Goal: Task Accomplishment & Management: Complete application form

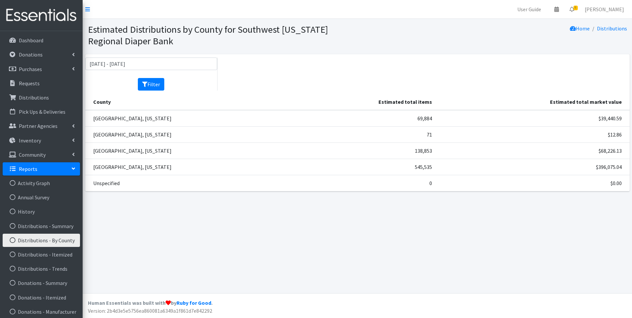
click at [53, 18] on img at bounding box center [41, 15] width 77 height 22
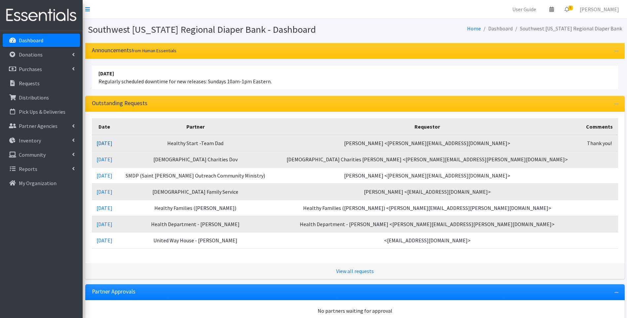
click at [112, 144] on link "09/04/2025" at bounding box center [104, 143] width 16 height 7
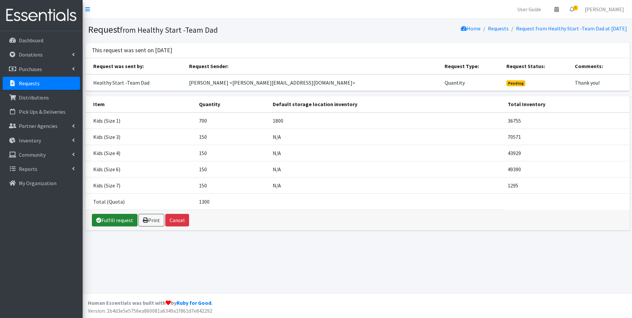
click at [123, 221] on link "Fulfill request" at bounding box center [115, 220] width 46 height 13
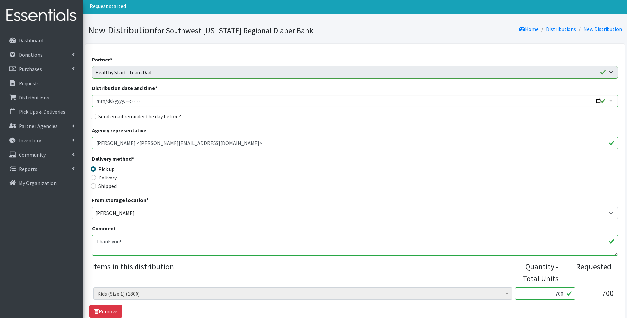
scroll to position [110, 0]
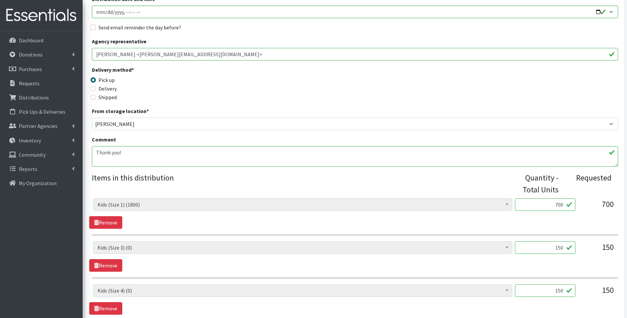
drag, startPoint x: 550, startPoint y: 204, endPoint x: 582, endPoint y: 199, distance: 32.7
click at [582, 199] on div "Baby Food (0) Blood Pressure Cuff (0) Car Seat (4) Children's Disposable Underw…" at bounding box center [354, 207] width 523 height 18
type input "800"
click at [434, 101] on div "Delivery method * Pick up Delivery Shipped Shipping cost" at bounding box center [355, 86] width 526 height 41
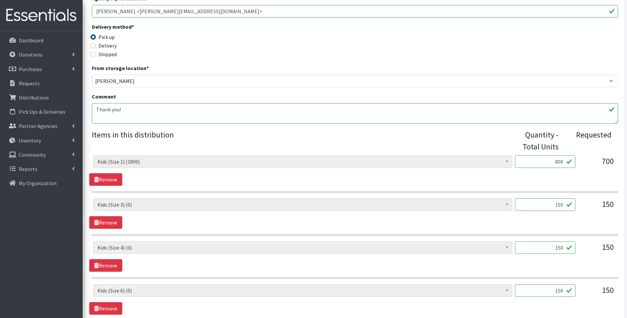
scroll to position [154, 0]
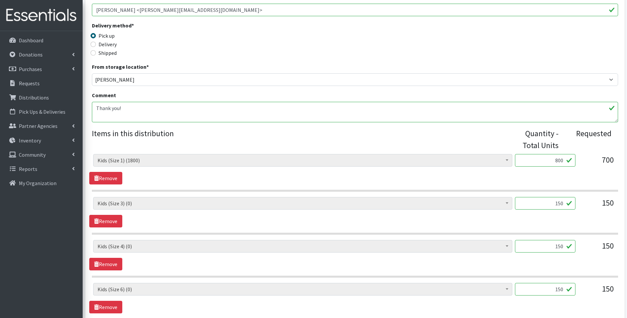
drag, startPoint x: 553, startPoint y: 204, endPoint x: 569, endPoint y: 202, distance: 15.6
click at [569, 202] on input "150" at bounding box center [545, 203] width 60 height 13
type input "200"
click at [514, 50] on div "Delivery method * Pick up Delivery Shipped Shipping cost" at bounding box center [355, 41] width 526 height 41
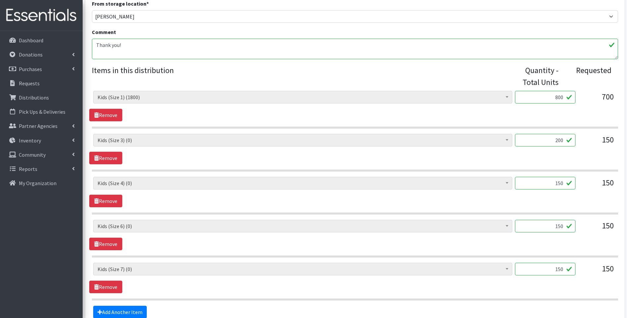
scroll to position [220, 0]
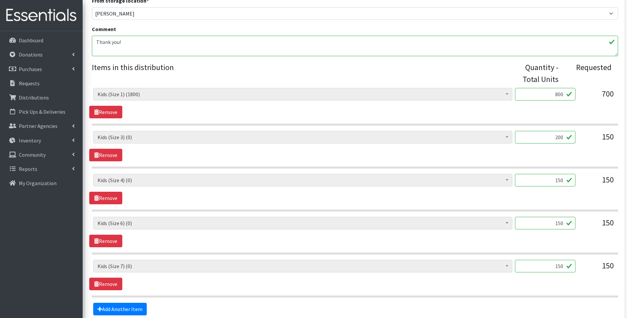
drag, startPoint x: 551, startPoint y: 182, endPoint x: 583, endPoint y: 174, distance: 32.9
click at [583, 174] on div "Baby Food (0) Blood Pressure Cuff (0) Car Seat (4) Children's Disposable Underw…" at bounding box center [354, 183] width 523 height 18
type input "250"
click at [444, 76] on legend "Items in this distribution" at bounding box center [302, 71] width 421 height 21
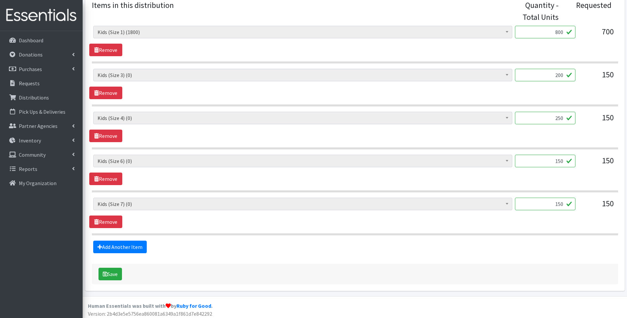
scroll to position [285, 0]
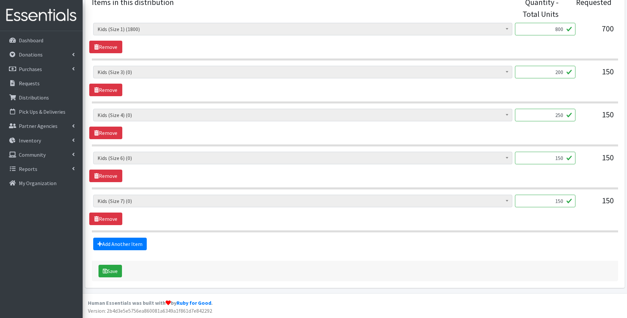
drag, startPoint x: 551, startPoint y: 158, endPoint x: 604, endPoint y: 142, distance: 55.2
click at [605, 143] on div "Baby Food (0) Blood Pressure Cuff (0) Car Seat (4) Children's Disposable Underw…" at bounding box center [355, 127] width 526 height 209
type input "168"
drag, startPoint x: 553, startPoint y: 199, endPoint x: 575, endPoint y: 199, distance: 22.1
click at [575, 199] on input "150" at bounding box center [545, 201] width 60 height 13
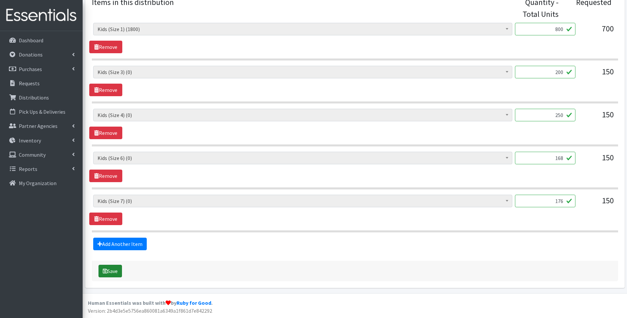
type input "176"
click at [113, 269] on button "Save" at bounding box center [109, 271] width 23 height 13
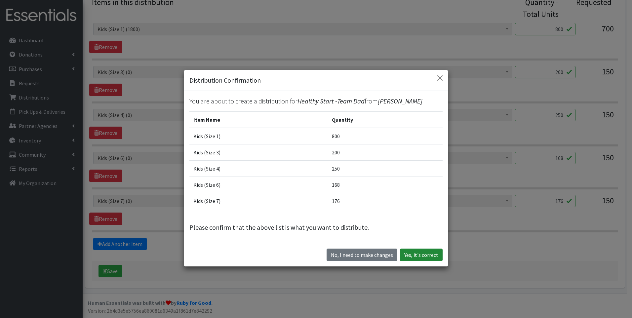
click at [418, 253] on button "Yes, it's correct" at bounding box center [421, 254] width 43 height 13
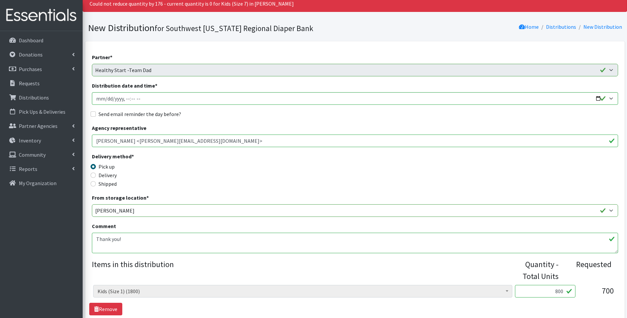
scroll to position [66, 0]
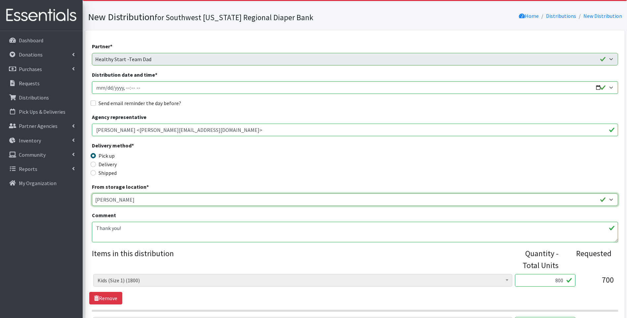
click at [123, 199] on select "Main Warehouse Office United Way Warehouse Winkler" at bounding box center [355, 199] width 526 height 13
select select "349"
click at [92, 193] on select "Main Warehouse Office United Way Warehouse Winkler" at bounding box center [355, 199] width 526 height 13
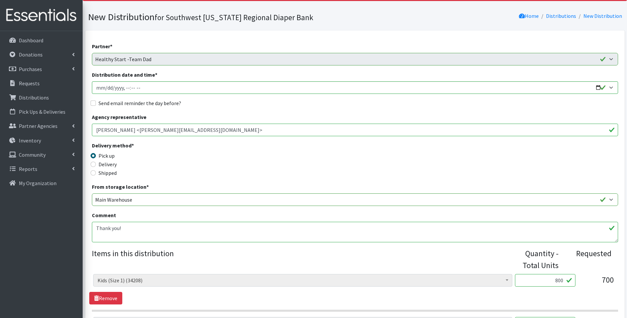
click at [341, 163] on div "Delivery method * Pick up Delivery Shipped Shipping cost" at bounding box center [355, 161] width 526 height 41
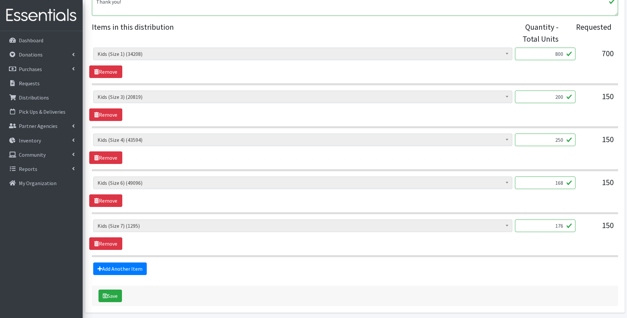
scroll to position [308, 0]
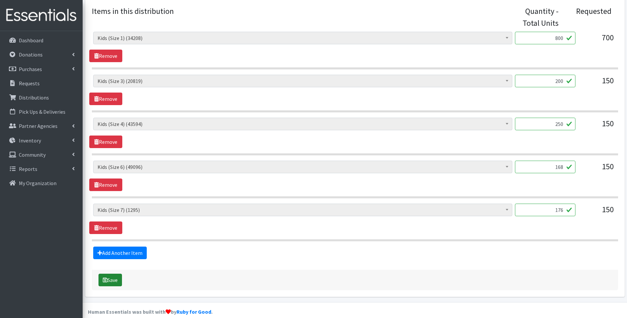
click at [116, 277] on button "Save" at bounding box center [109, 279] width 23 height 13
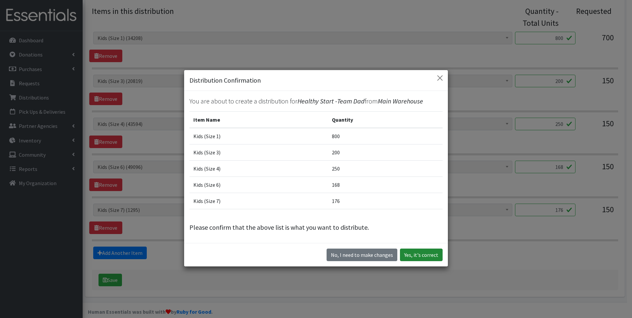
click at [417, 250] on button "Yes, it's correct" at bounding box center [421, 254] width 43 height 13
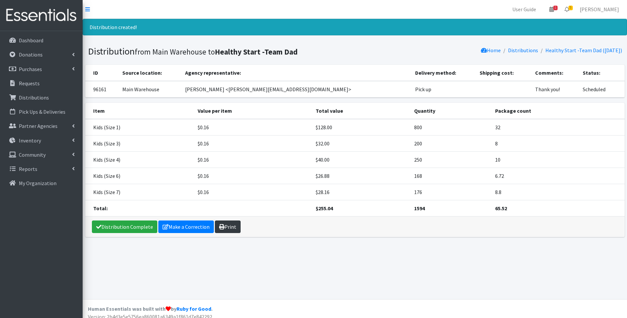
click at [220, 226] on icon at bounding box center [221, 226] width 5 height 5
click at [127, 225] on link "Distribution Complete" at bounding box center [124, 226] width 65 height 13
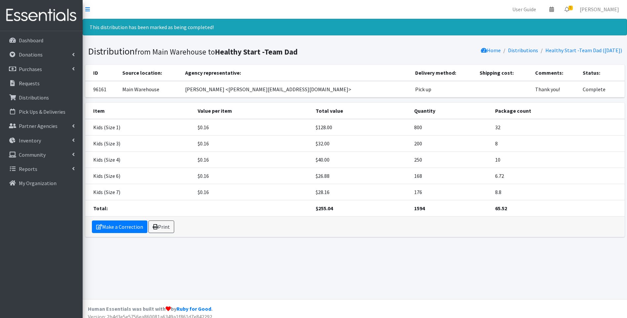
click at [33, 19] on img at bounding box center [41, 15] width 77 height 22
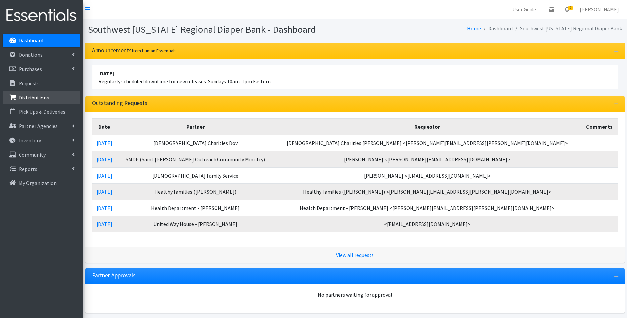
click at [37, 99] on p "Distributions" at bounding box center [34, 97] width 30 height 7
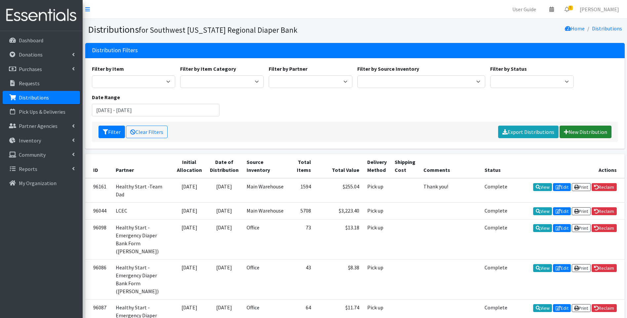
click at [580, 134] on link "New Distribution" at bounding box center [585, 132] width 52 height 13
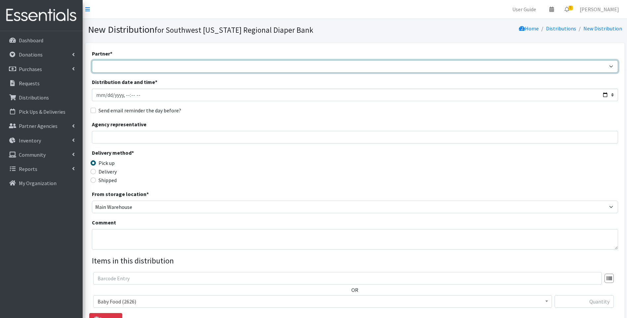
click at [219, 69] on select "ACT Abuse Counseling & Treatment Bayshore Fire Department [PERSON_NAME][GEOGRAP…" at bounding box center [355, 66] width 526 height 13
select select "4207"
click at [92, 60] on select "ACT Abuse Counseling & Treatment Bayshore Fire Department [PERSON_NAME][GEOGRAP…" at bounding box center [355, 66] width 526 height 13
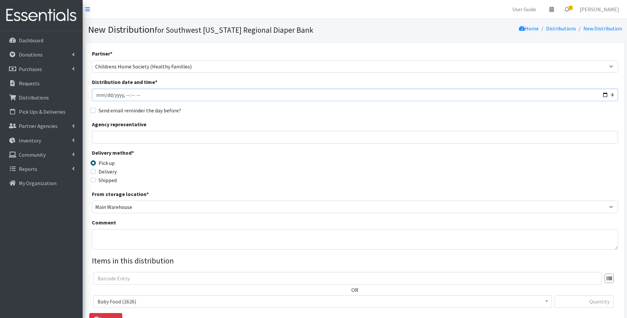
click at [603, 95] on input "Distribution date and time *" at bounding box center [355, 95] width 526 height 13
click at [240, 182] on div "Delivery method * Pick up Delivery Shipped Shipping cost" at bounding box center [355, 169] width 526 height 41
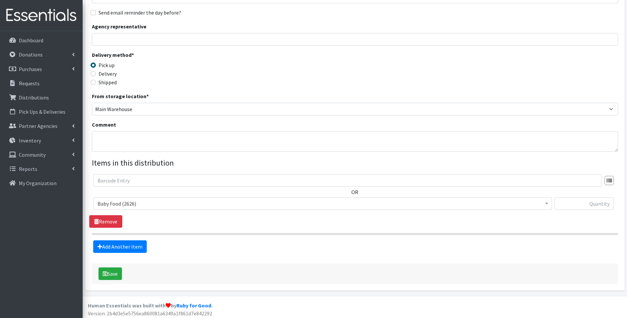
scroll to position [100, 0]
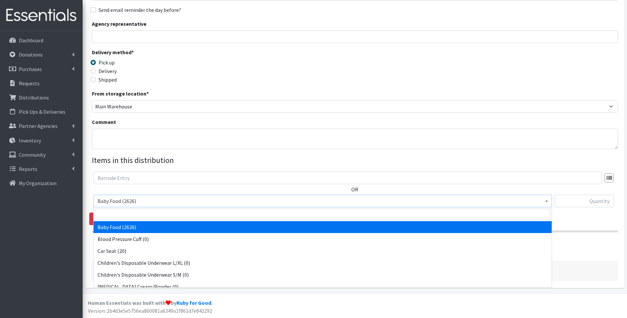
click at [220, 200] on span "Baby Food (2626)" at bounding box center [322, 200] width 450 height 9
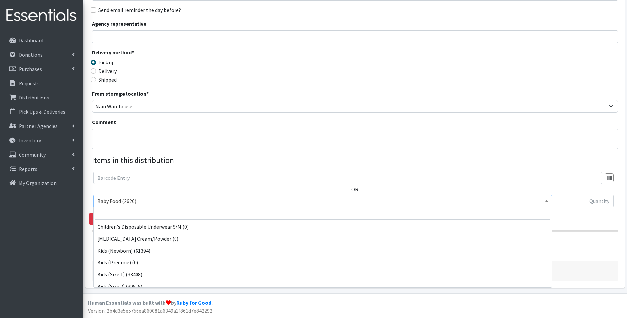
scroll to position [66, 0]
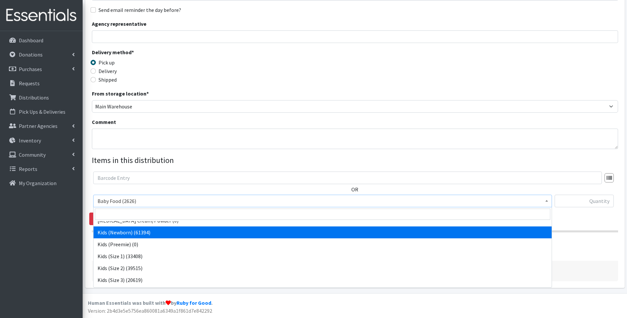
select select "10064"
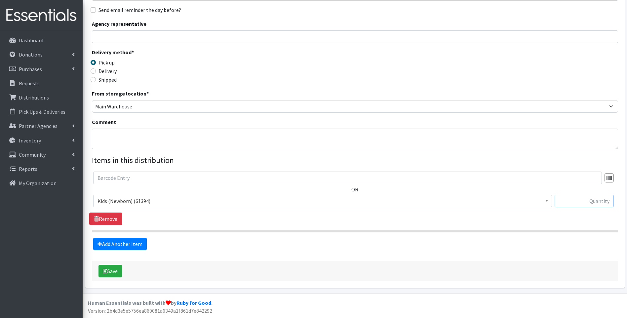
click at [579, 197] on input "text" at bounding box center [583, 201] width 59 height 13
type input "400"
click at [111, 244] on link "Add Another Item" at bounding box center [120, 243] width 54 height 13
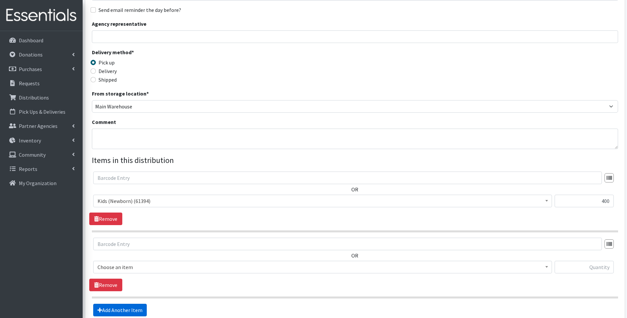
scroll to position [166, 0]
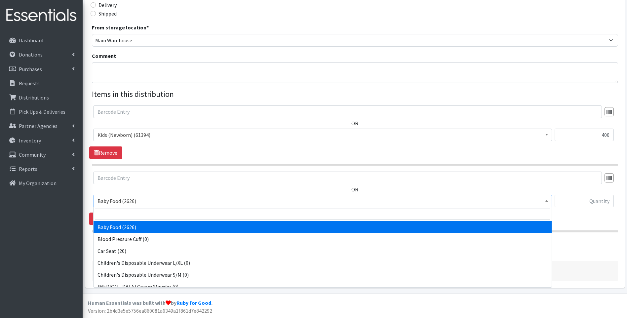
click at [176, 200] on span "Baby Food (2626)" at bounding box center [322, 200] width 450 height 9
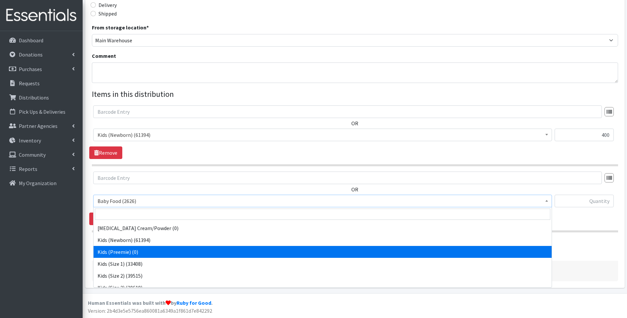
scroll to position [66, 0]
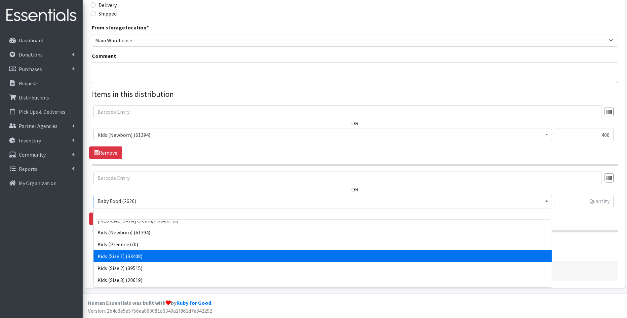
select select "10069"
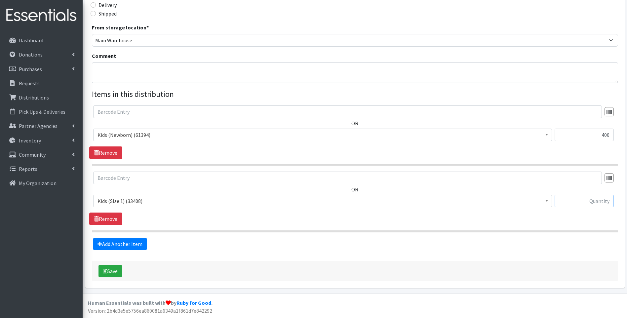
click at [586, 204] on input "text" at bounding box center [583, 201] width 59 height 13
type input "800"
click at [100, 244] on icon at bounding box center [99, 243] width 5 height 5
click at [134, 243] on link "Add Another Item" at bounding box center [120, 243] width 54 height 13
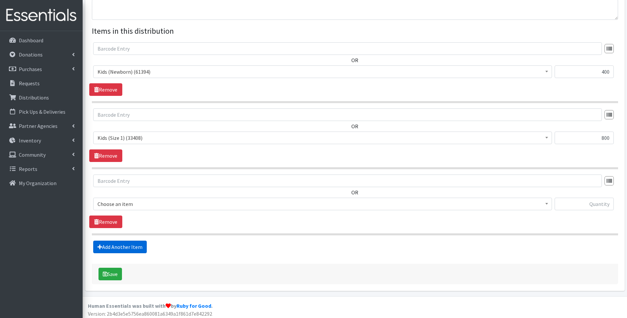
scroll to position [233, 0]
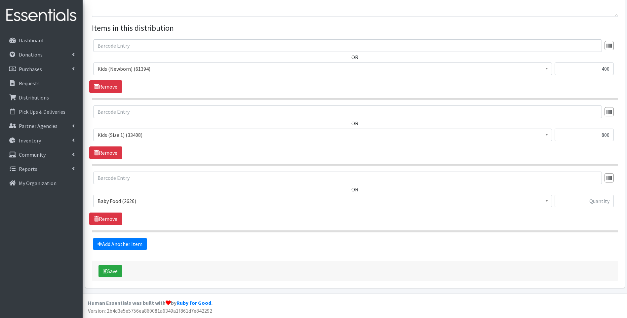
click at [170, 200] on span "Baby Food (2626)" at bounding box center [322, 200] width 450 height 9
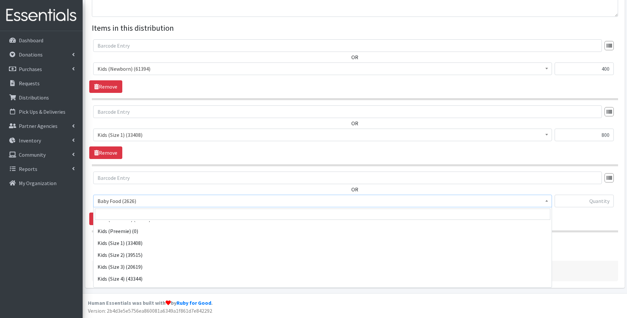
scroll to position [88, 0]
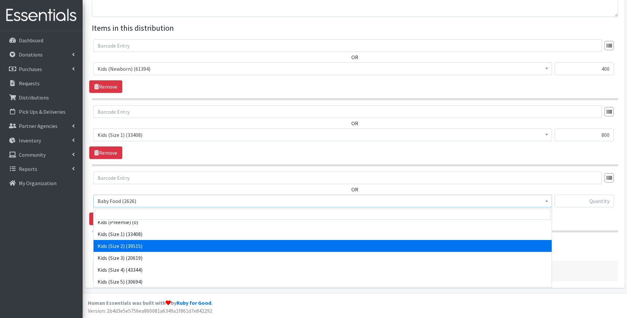
select select "10068"
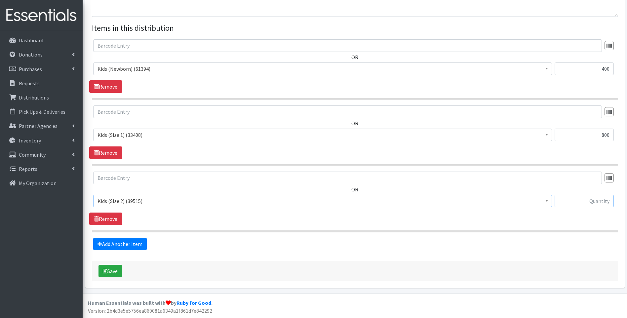
drag, startPoint x: 594, startPoint y: 198, endPoint x: 578, endPoint y: 207, distance: 18.1
click at [593, 198] on input "text" at bounding box center [583, 201] width 59 height 13
type input "600"
click at [128, 241] on link "Add Another Item" at bounding box center [120, 243] width 54 height 13
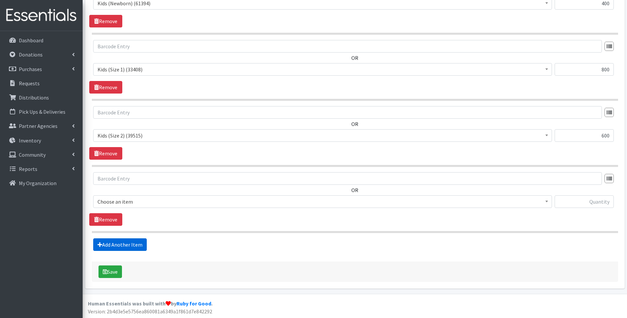
scroll to position [299, 0]
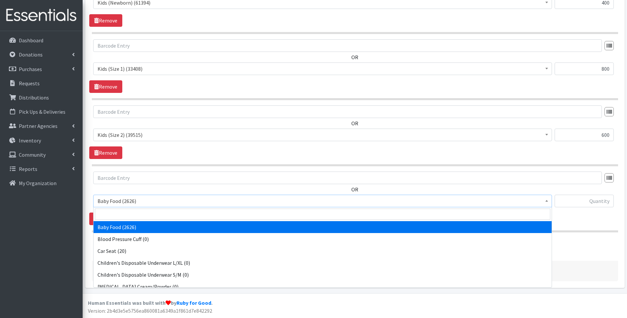
drag, startPoint x: 153, startPoint y: 200, endPoint x: 159, endPoint y: 221, distance: 22.2
click at [153, 200] on span "Baby Food (2626)" at bounding box center [322, 200] width 450 height 9
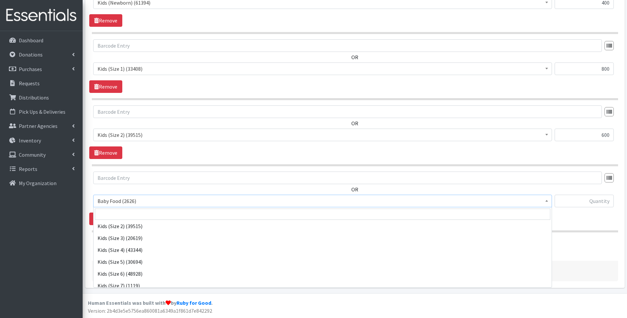
scroll to position [110, 0]
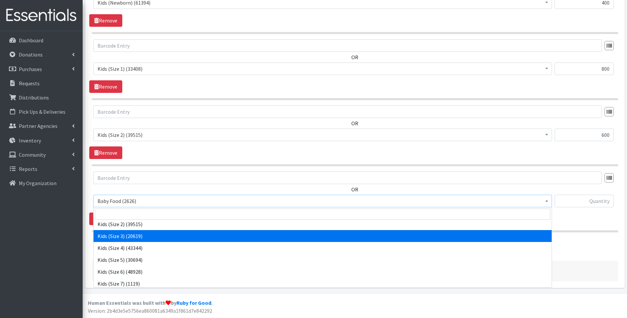
select select "10061"
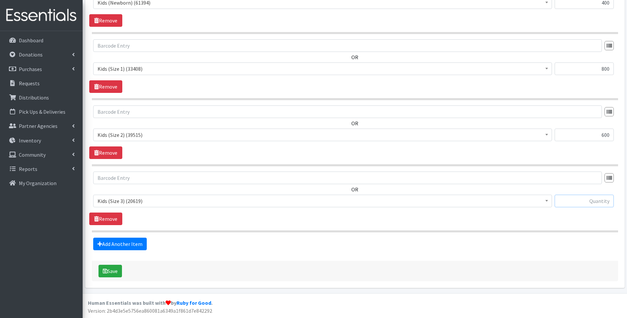
click at [577, 203] on input "text" at bounding box center [583, 201] width 59 height 13
type input "400"
click at [101, 241] on icon at bounding box center [99, 243] width 5 height 5
click at [120, 243] on link "Add Another Item" at bounding box center [120, 243] width 54 height 13
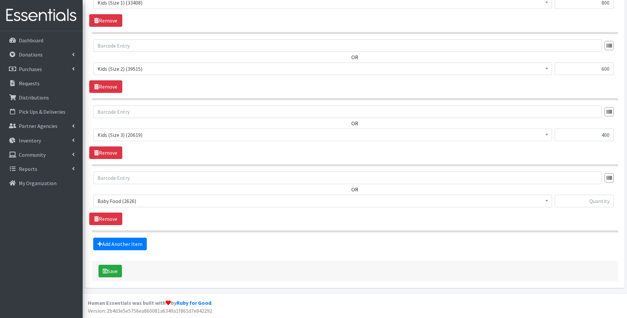
click at [156, 200] on span "Baby Food (2626)" at bounding box center [322, 200] width 450 height 9
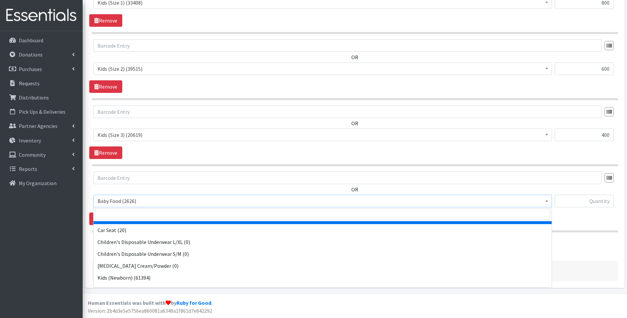
scroll to position [88, 0]
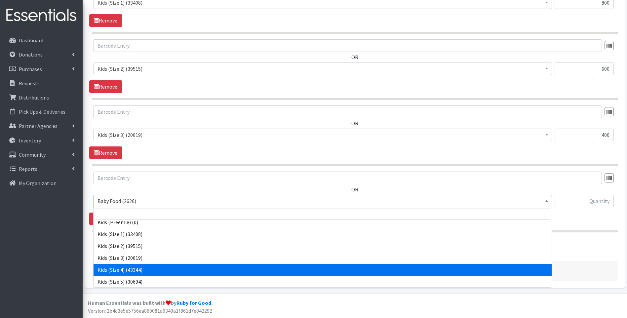
select select "10078"
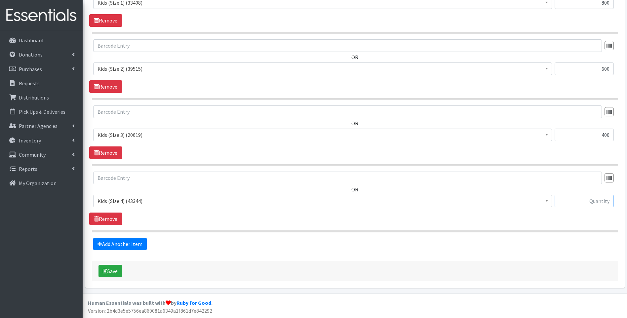
click at [582, 202] on input "text" at bounding box center [583, 201] width 59 height 13
type input "750"
click at [112, 242] on link "Add Another Item" at bounding box center [120, 243] width 54 height 13
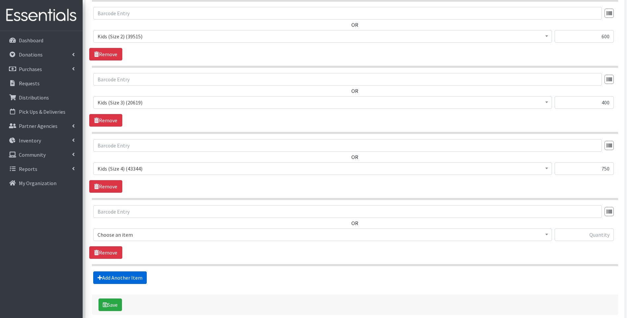
scroll to position [431, 0]
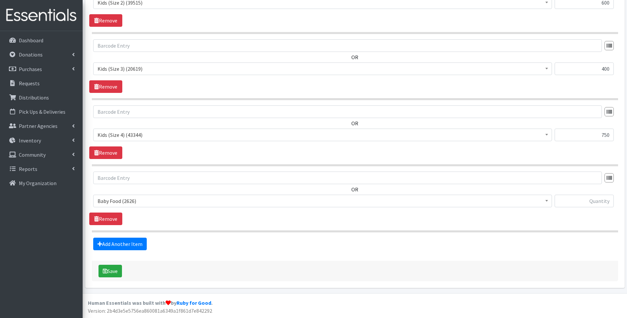
click at [151, 198] on span "Baby Food (2626)" at bounding box center [322, 200] width 450 height 9
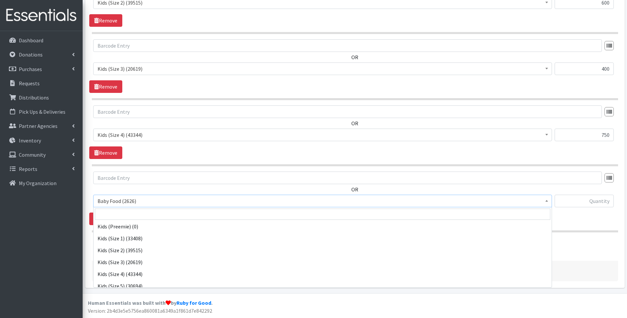
scroll to position [88, 0]
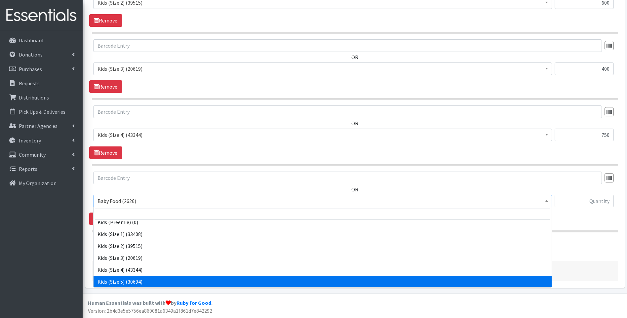
select select "10042"
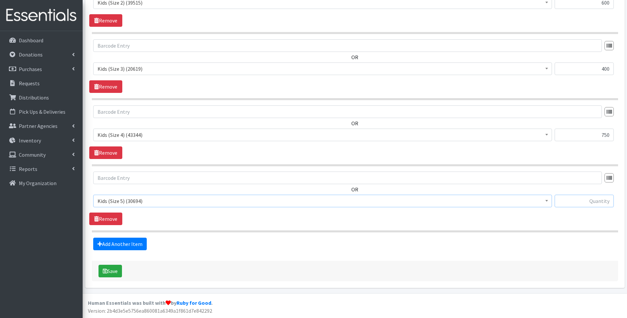
click at [586, 199] on input "text" at bounding box center [583, 201] width 59 height 13
type input "5"
type input "200"
click at [102, 245] on link "Add Another Item" at bounding box center [120, 243] width 54 height 13
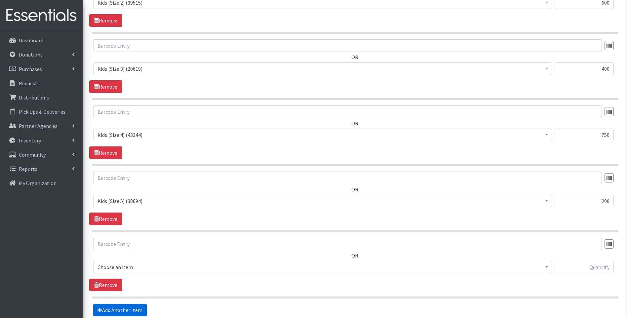
scroll to position [497, 0]
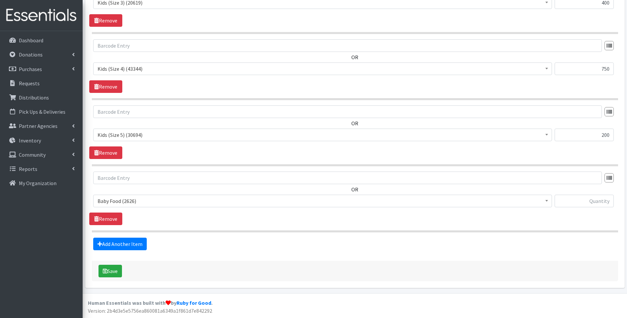
click at [183, 204] on span "Baby Food (2626)" at bounding box center [322, 200] width 450 height 9
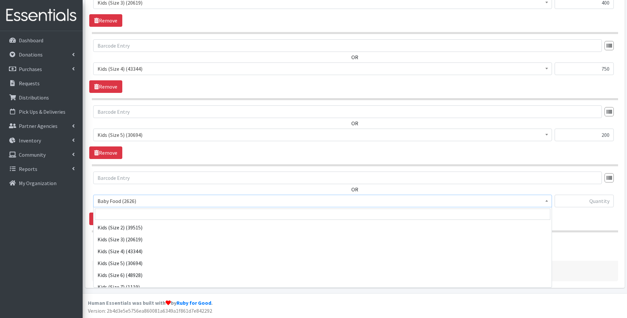
scroll to position [132, 0]
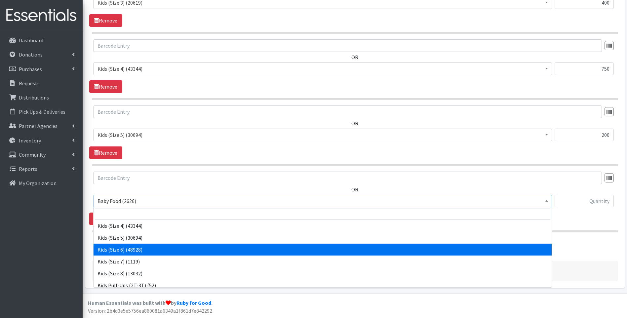
select select "10062"
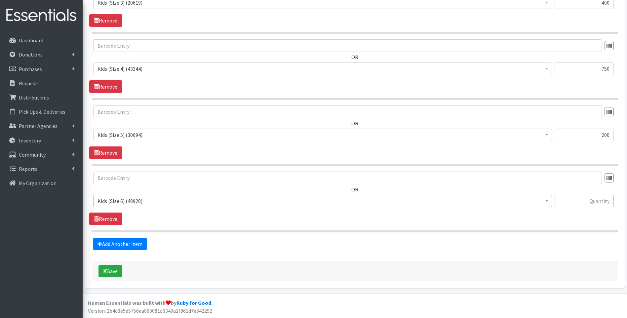
click at [575, 198] on input "text" at bounding box center [583, 201] width 59 height 13
type input "630"
click at [108, 244] on link "Add Another Item" at bounding box center [120, 243] width 54 height 13
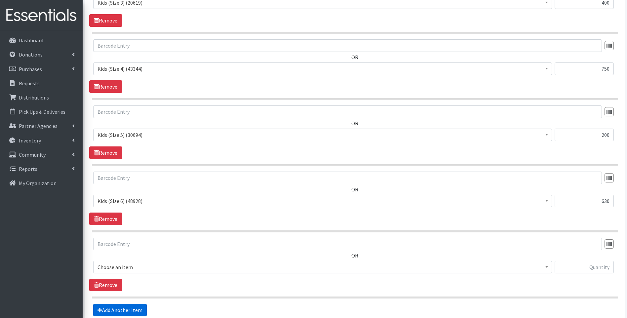
scroll to position [563, 0]
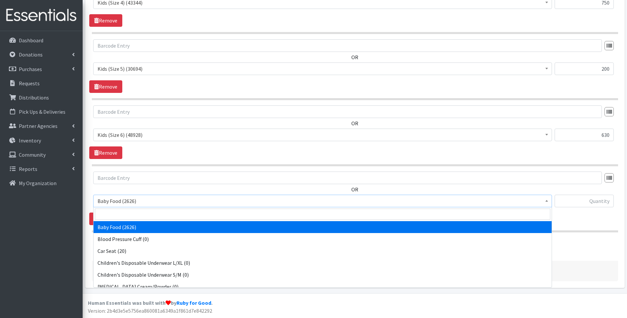
click at [149, 205] on span "Baby Food (2626)" at bounding box center [322, 200] width 450 height 9
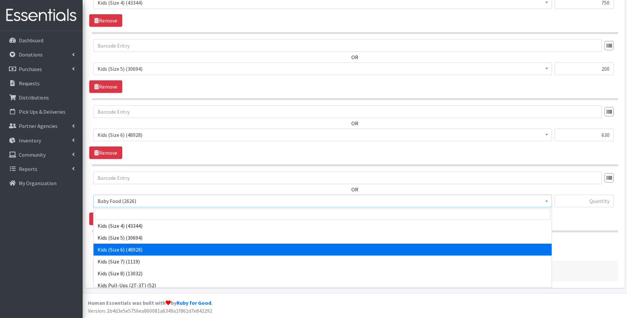
scroll to position [207, 0]
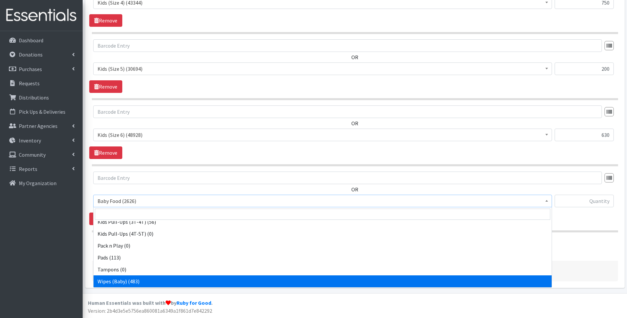
select select "10041"
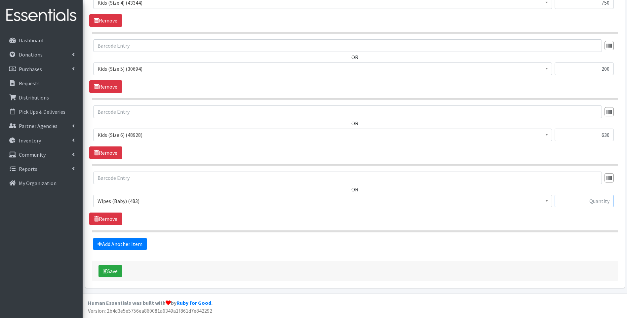
click at [575, 200] on input "text" at bounding box center [583, 201] width 59 height 13
type input "18"
click at [113, 272] on button "Save" at bounding box center [109, 271] width 23 height 13
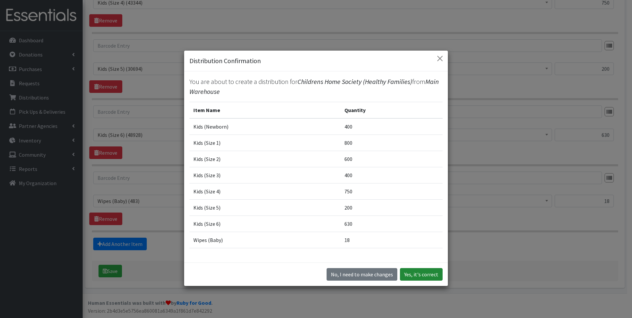
click at [418, 275] on button "Yes, it's correct" at bounding box center [421, 274] width 43 height 13
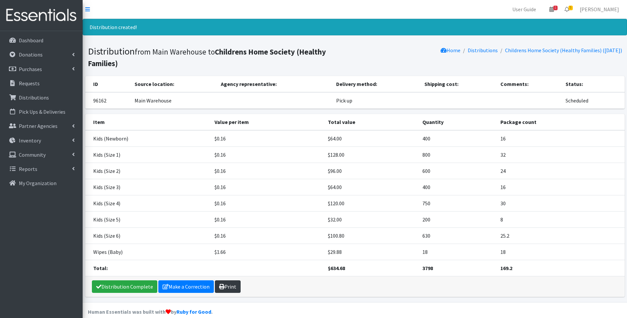
click at [223, 284] on link "Print" at bounding box center [228, 286] width 26 height 13
click at [125, 289] on link "Distribution Complete" at bounding box center [124, 286] width 65 height 13
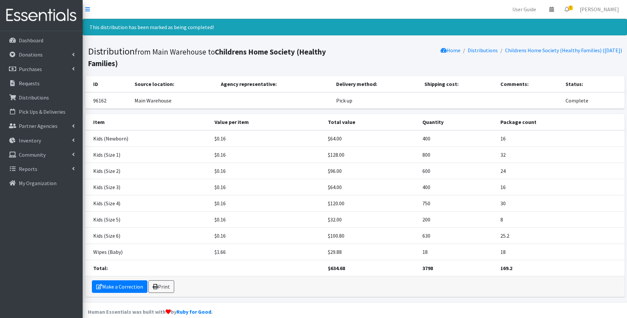
click at [21, 17] on img at bounding box center [41, 15] width 77 height 22
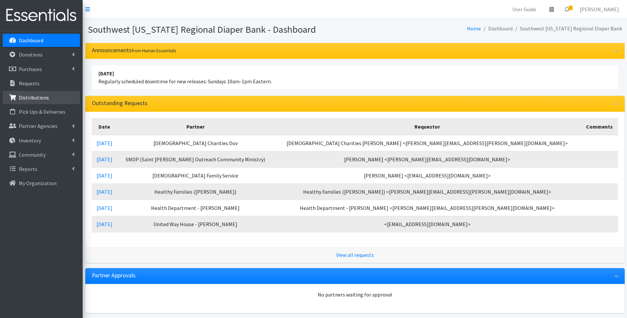
click at [42, 95] on p "Distributions" at bounding box center [34, 97] width 30 height 7
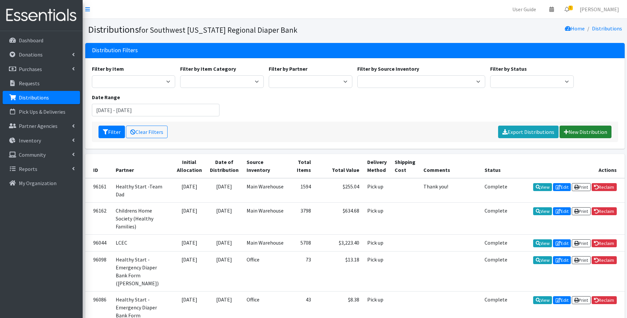
click at [584, 134] on link "New Distribution" at bounding box center [585, 132] width 52 height 13
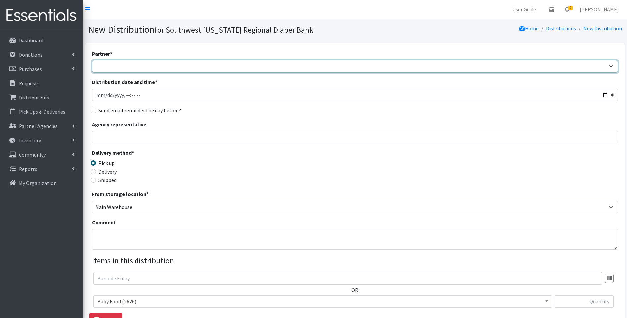
click at [307, 67] on select "ACT Abuse Counseling & Treatment Bayshore Fire Department [PERSON_NAME][GEOGRAP…" at bounding box center [355, 66] width 526 height 13
select select "4196"
click at [92, 60] on select "ACT Abuse Counseling & Treatment Bayshore Fire Department Bonita Springs Assist…" at bounding box center [355, 66] width 526 height 13
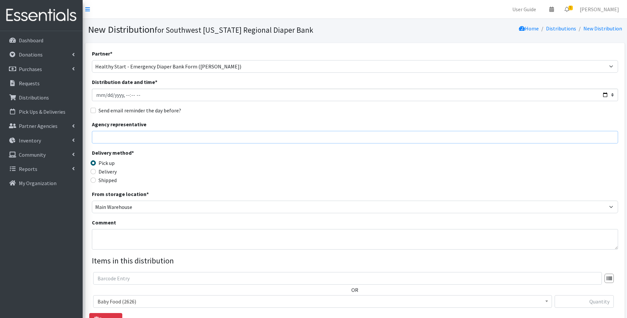
click at [368, 133] on input "Agency representative" at bounding box center [355, 137] width 526 height 13
type input "Rosa Williams"
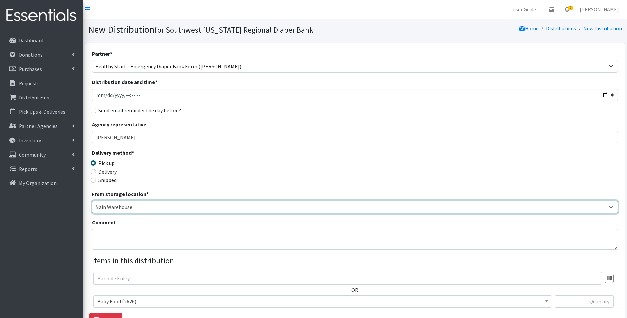
click at [125, 208] on select "Main Warehouse Office United Way Warehouse Winkler" at bounding box center [355, 206] width 526 height 13
select select "335"
click at [92, 200] on select "Main Warehouse Office United Way Warehouse Winkler" at bounding box center [355, 206] width 526 height 13
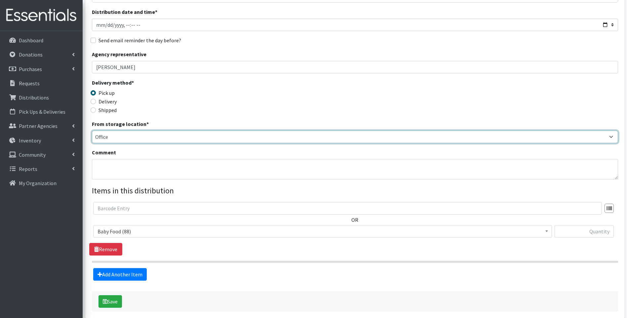
scroll to position [88, 0]
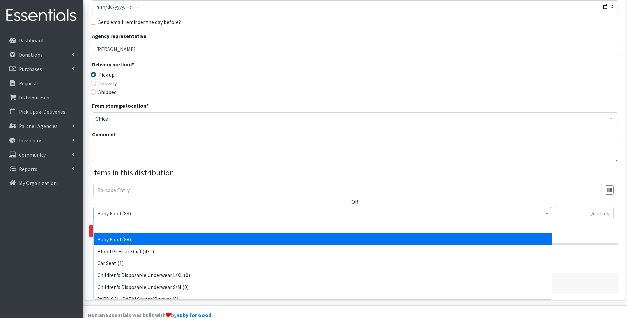
click at [170, 214] on span "Baby Food (88)" at bounding box center [322, 212] width 450 height 9
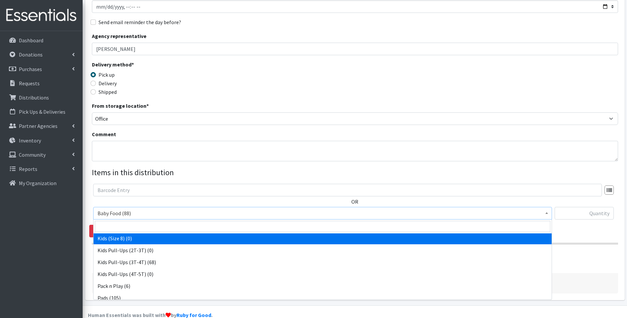
scroll to position [207, 0]
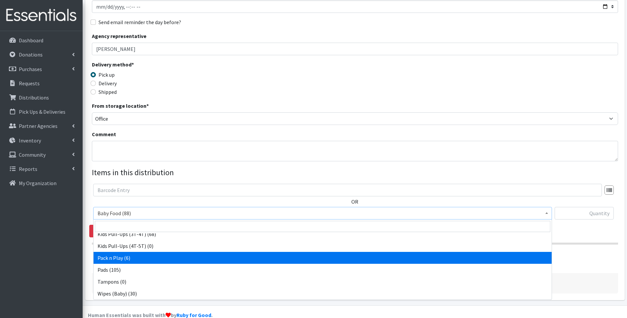
select select "12328"
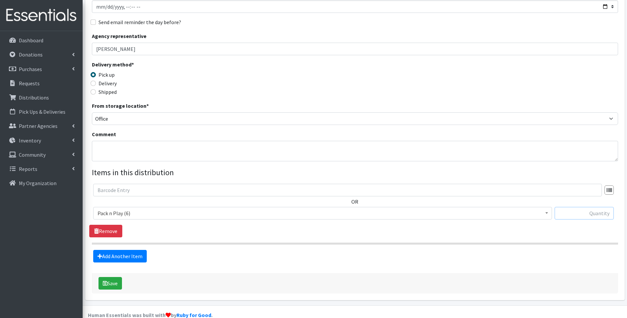
click at [589, 210] on input "text" at bounding box center [583, 213] width 59 height 13
type input "1"
click at [525, 89] on div "Delivery method * Pick up Delivery Shipped Shipping cost" at bounding box center [355, 80] width 526 height 41
click at [129, 251] on link "Add Another Item" at bounding box center [120, 256] width 54 height 13
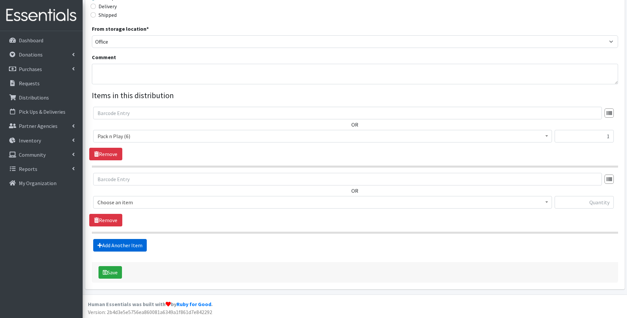
scroll to position [166, 0]
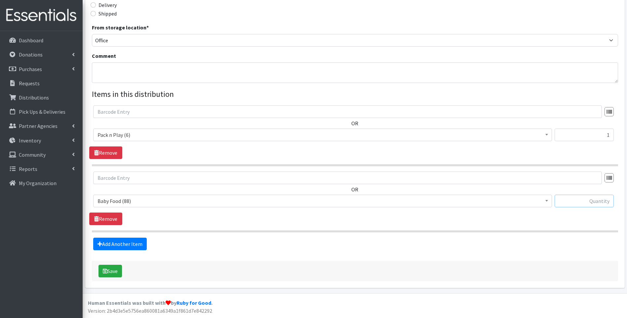
click at [585, 199] on input "text" at bounding box center [583, 201] width 59 height 13
type input "2"
click at [106, 273] on icon "submit" at bounding box center [105, 270] width 5 height 5
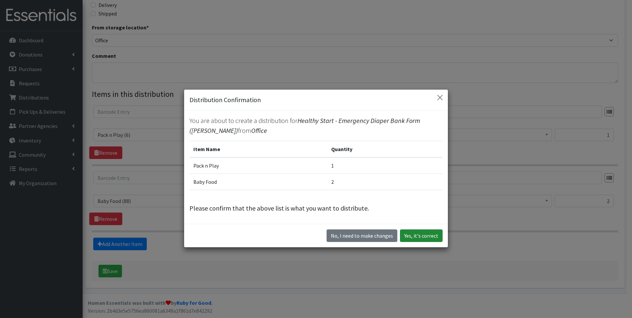
click at [426, 236] on button "Yes, it's correct" at bounding box center [421, 235] width 43 height 13
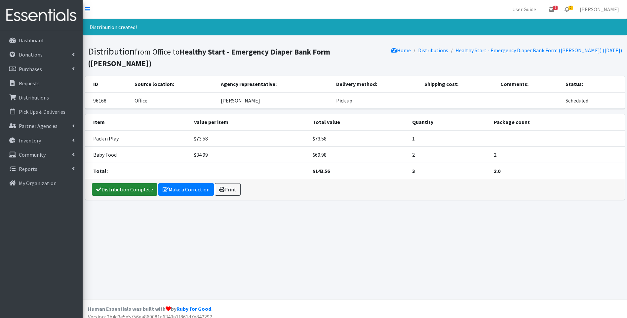
click at [120, 183] on link "Distribution Complete" at bounding box center [124, 189] width 65 height 13
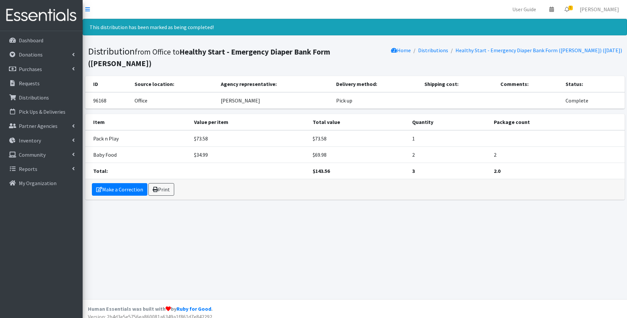
click at [30, 18] on img at bounding box center [41, 15] width 77 height 22
